Goal: Task Accomplishment & Management: Use online tool/utility

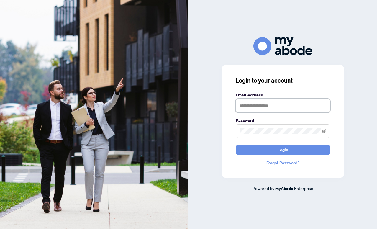
click at [247, 105] on input "text" at bounding box center [283, 106] width 94 height 14
type input "**********"
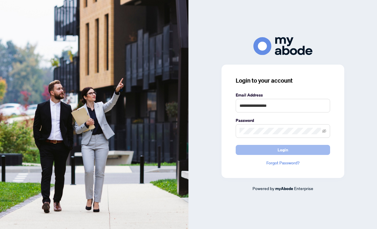
click at [293, 150] on button "Login" at bounding box center [283, 150] width 94 height 10
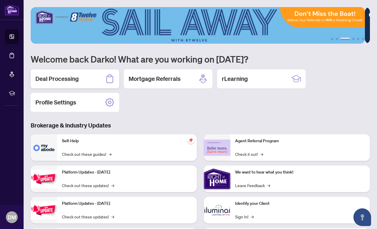
click at [55, 80] on h2 "Deal Processing" at bounding box center [56, 79] width 43 height 8
